Goal: Information Seeking & Learning: Find specific fact

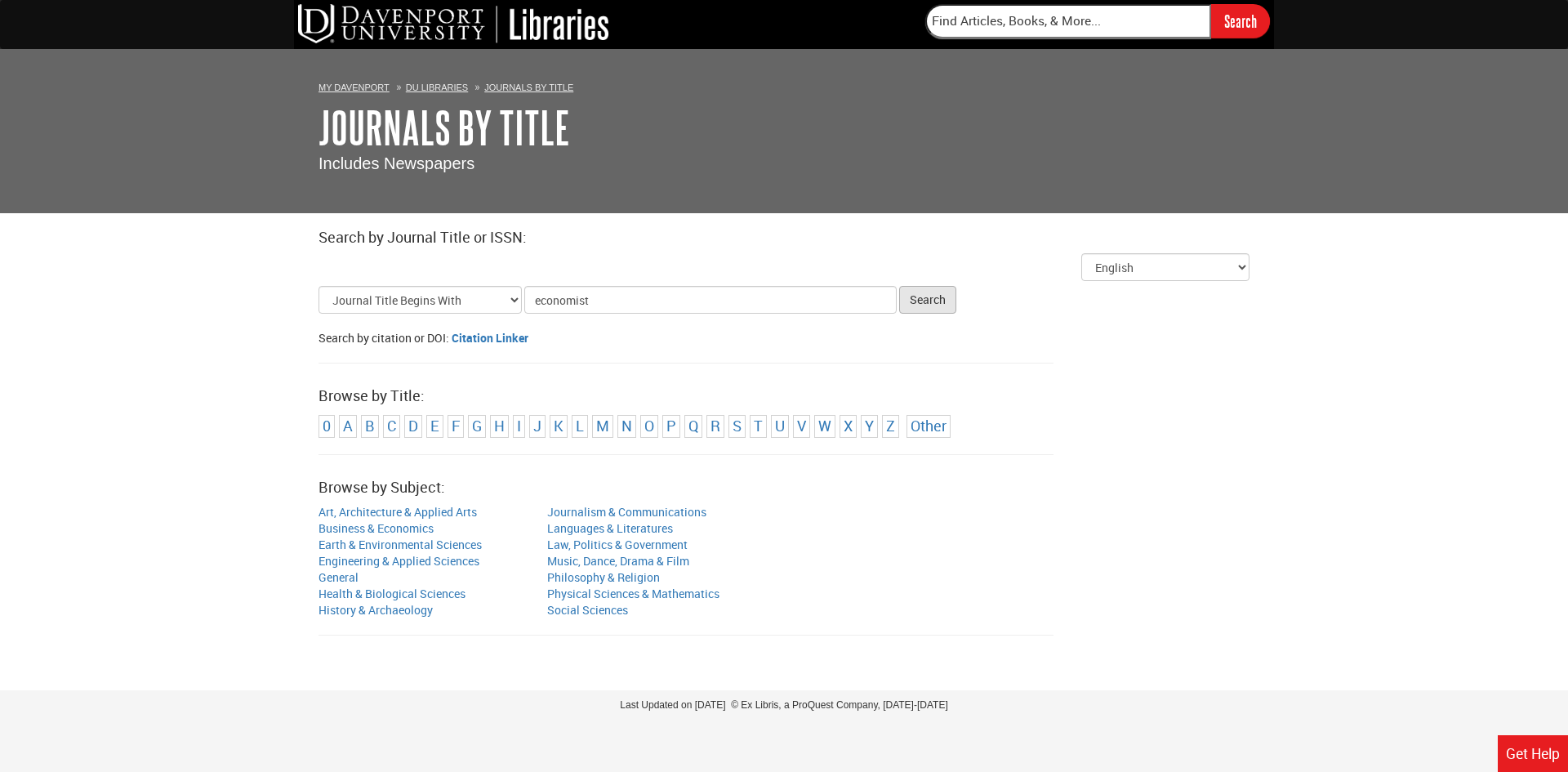
type input "economist"
click at [939, 299] on button "Search" at bounding box center [928, 300] width 57 height 28
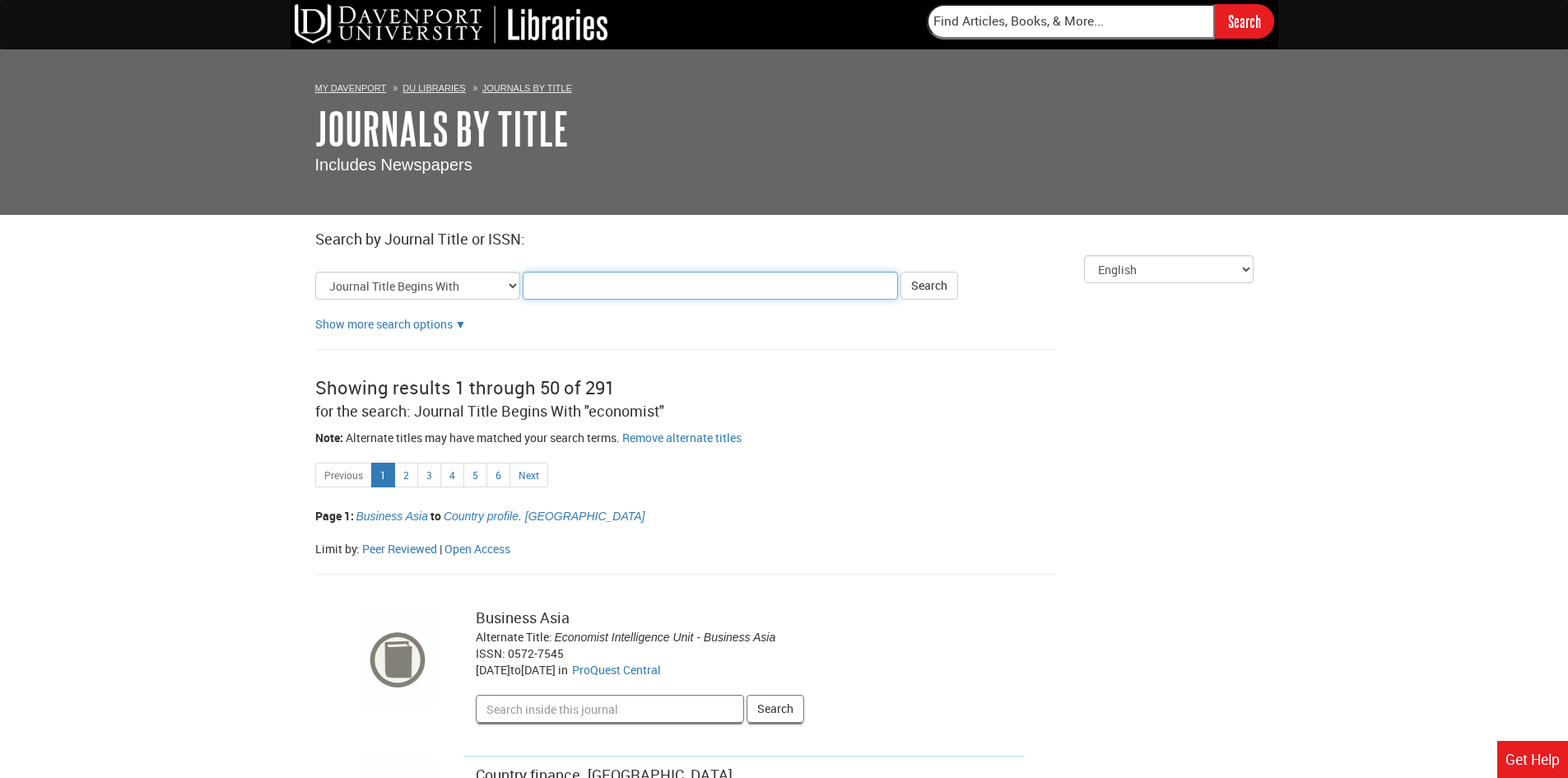
click at [555, 282] on input "Title Search Criteria" at bounding box center [710, 286] width 375 height 28
type input "economist"
click at [928, 284] on button "Search" at bounding box center [929, 286] width 58 height 28
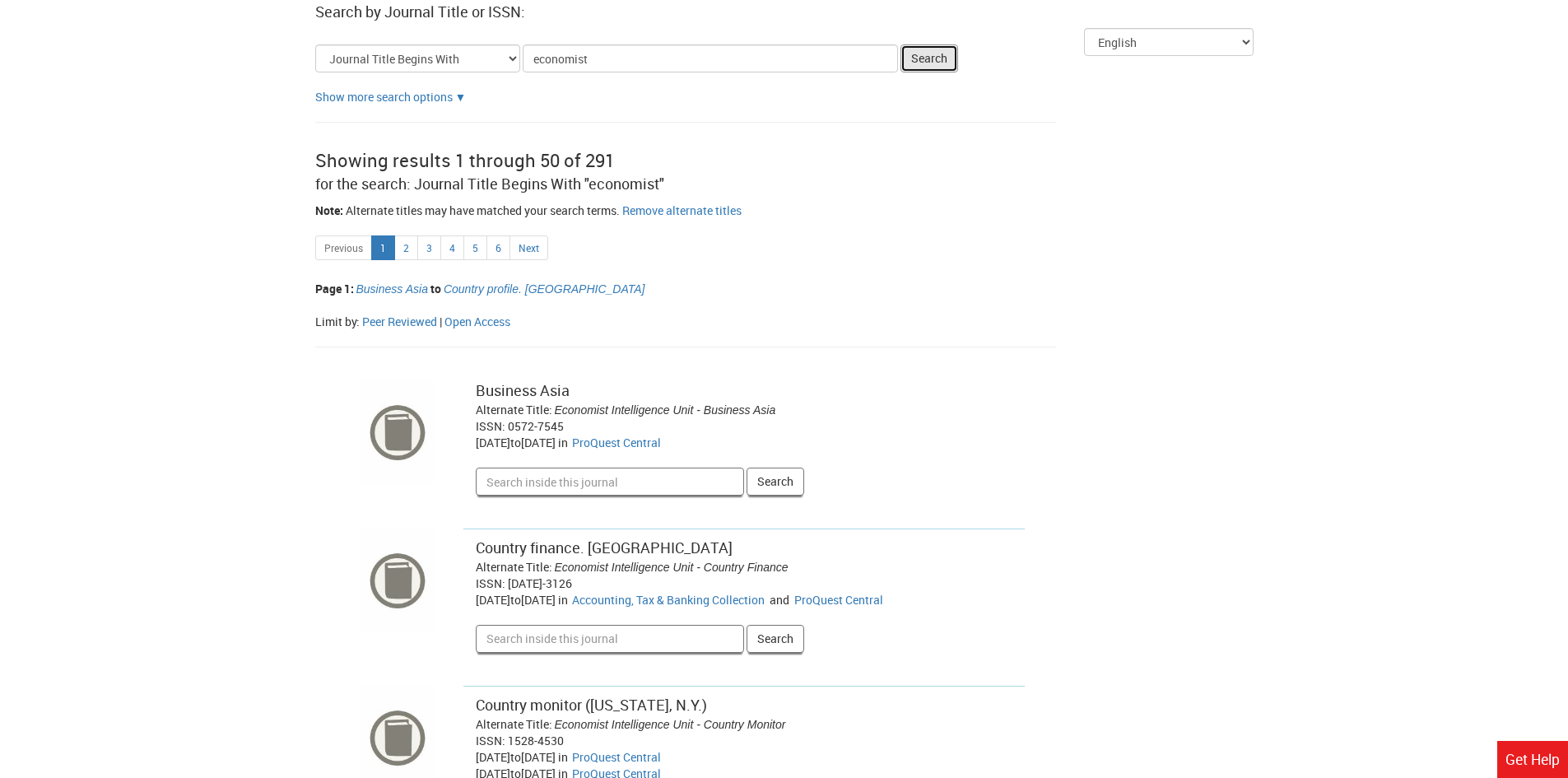
scroll to position [238, 0]
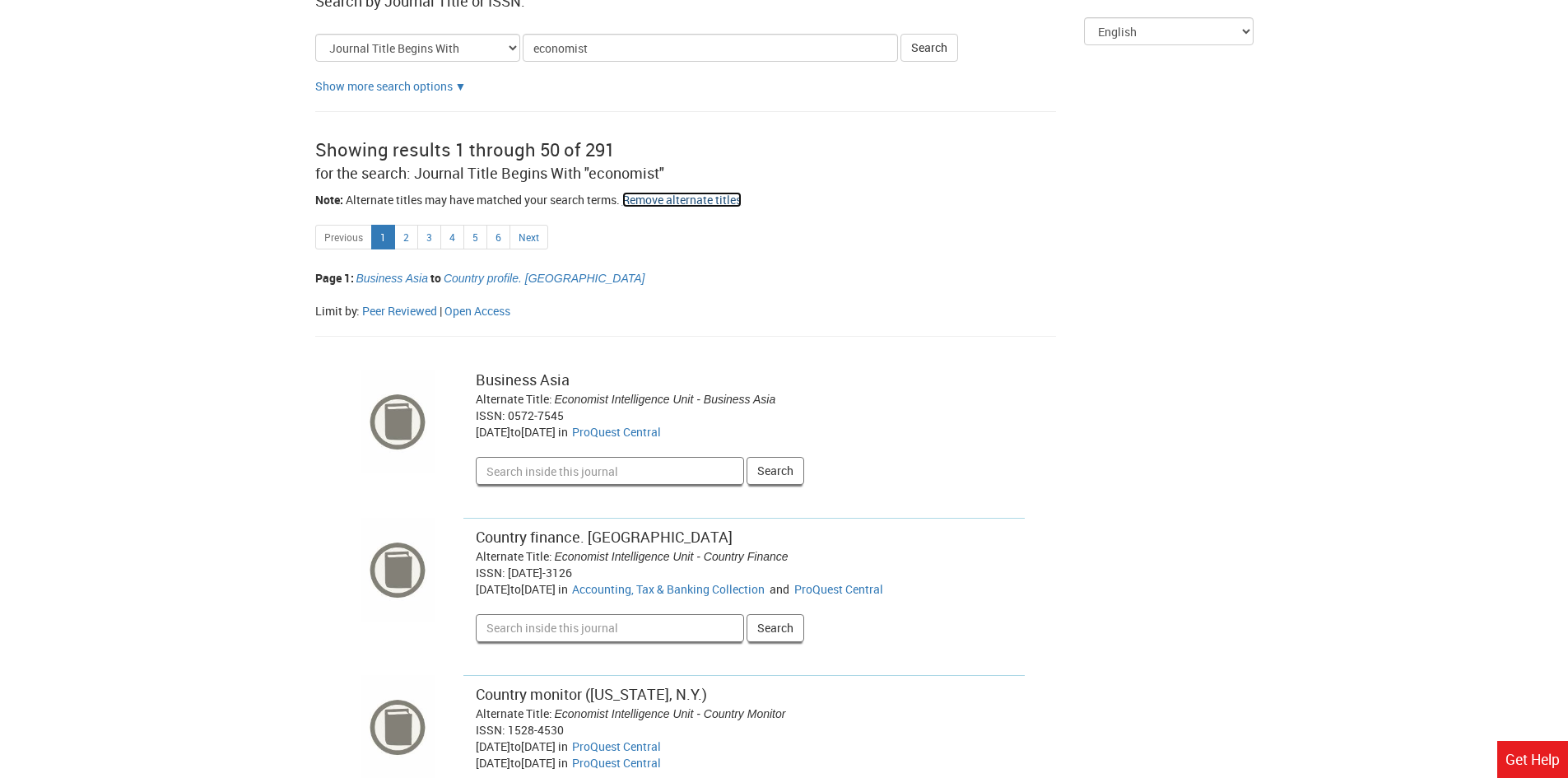
click at [701, 200] on link "Remove alternate titles" at bounding box center [682, 200] width 119 height 16
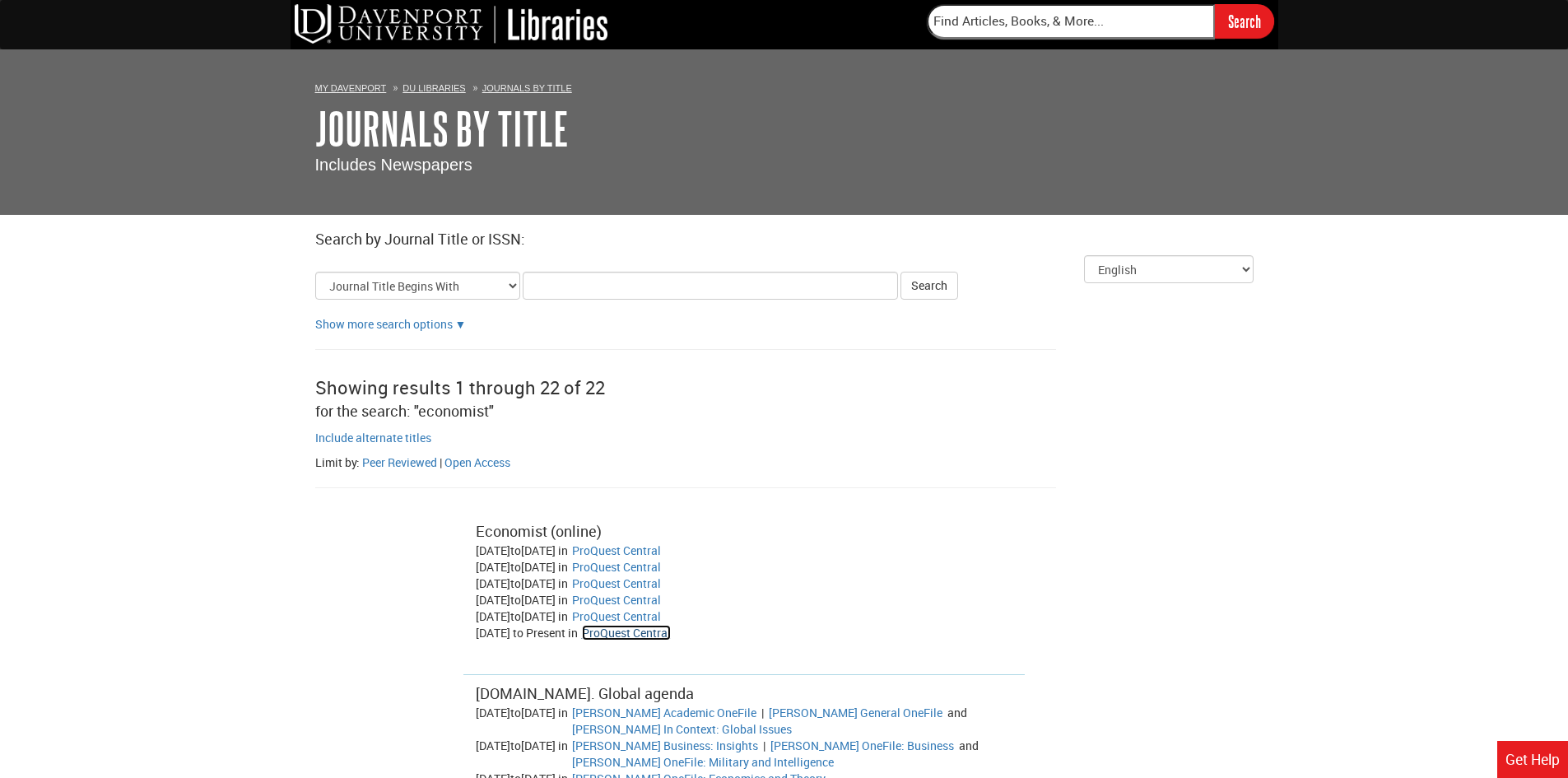
click at [671, 635] on link "ProQuest Central" at bounding box center [626, 632] width 89 height 16
